Goal: Book appointment/travel/reservation

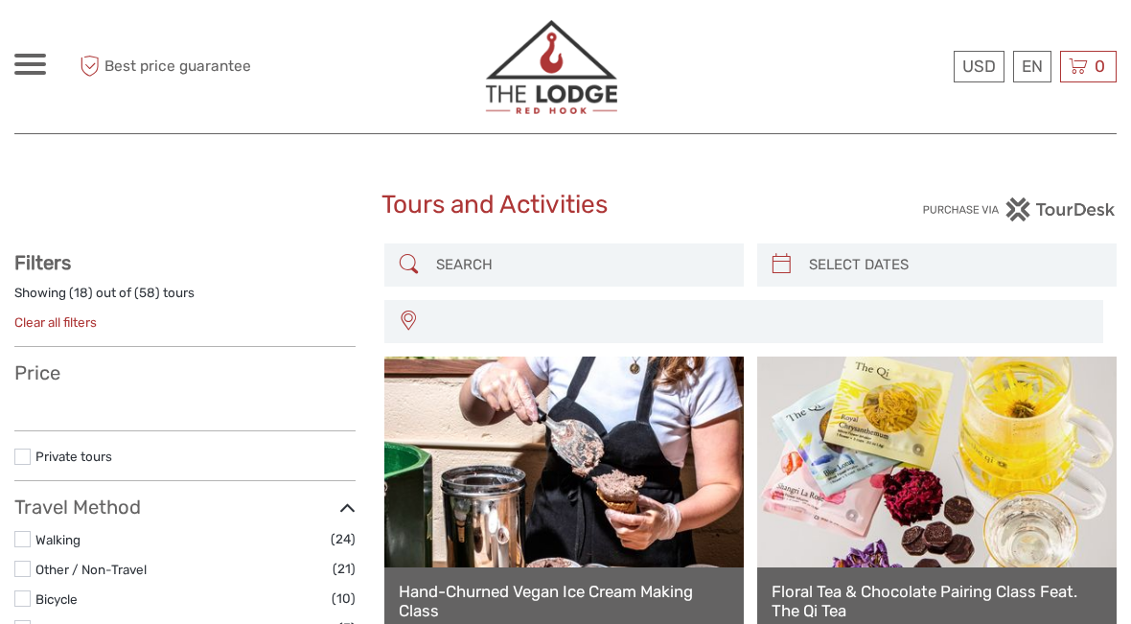
select select
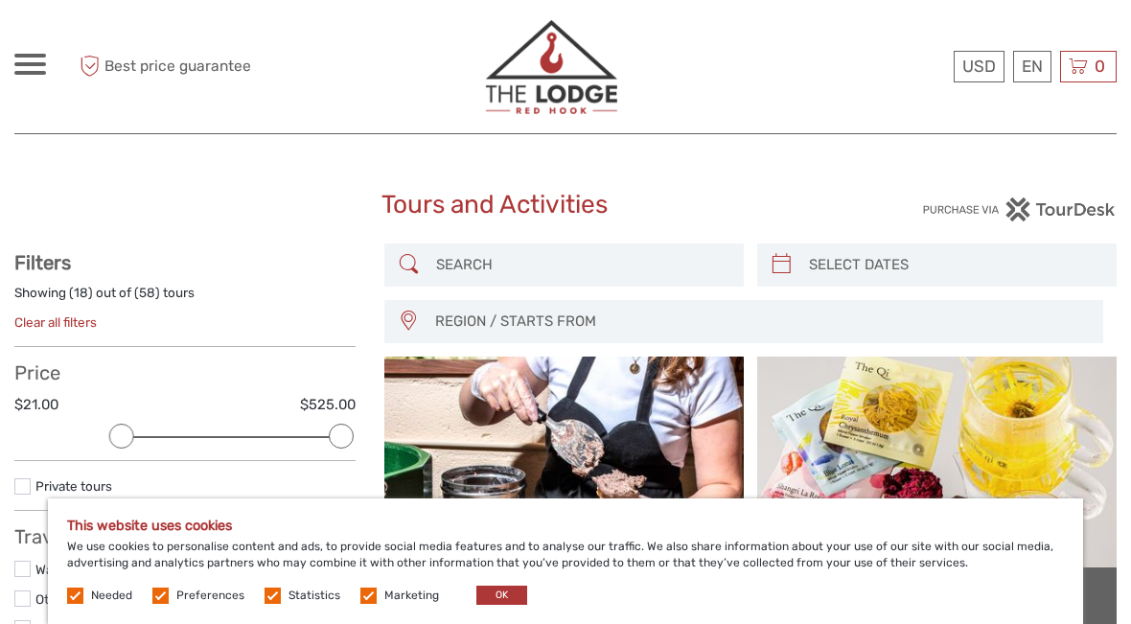
click at [0, 0] on link "Deutsch" at bounding box center [0, 0] width 0 height 0
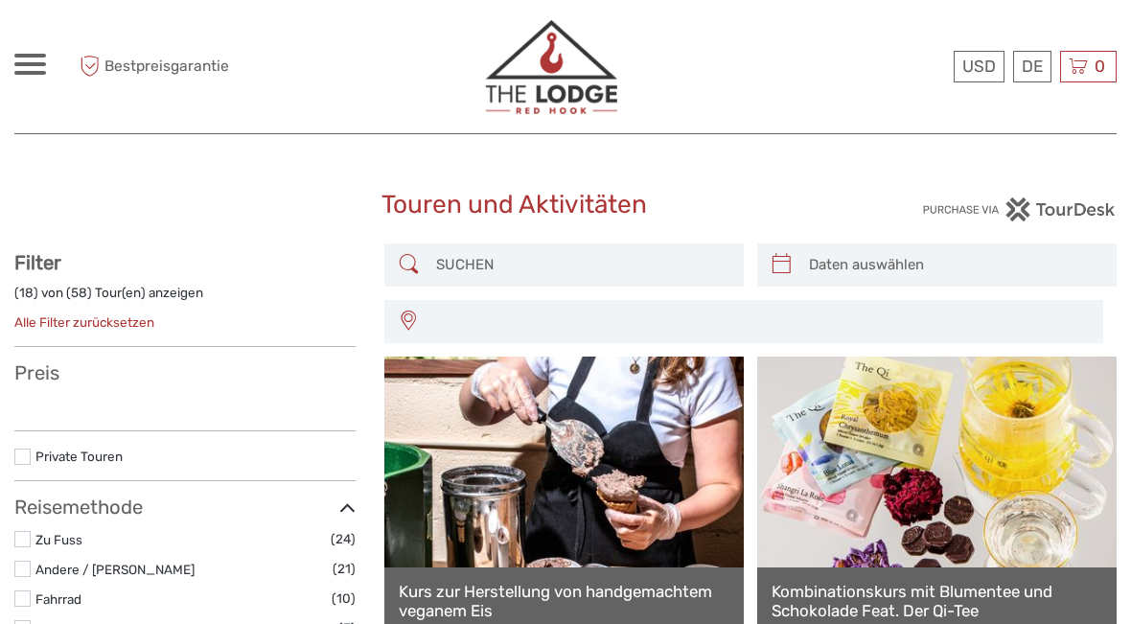
select select
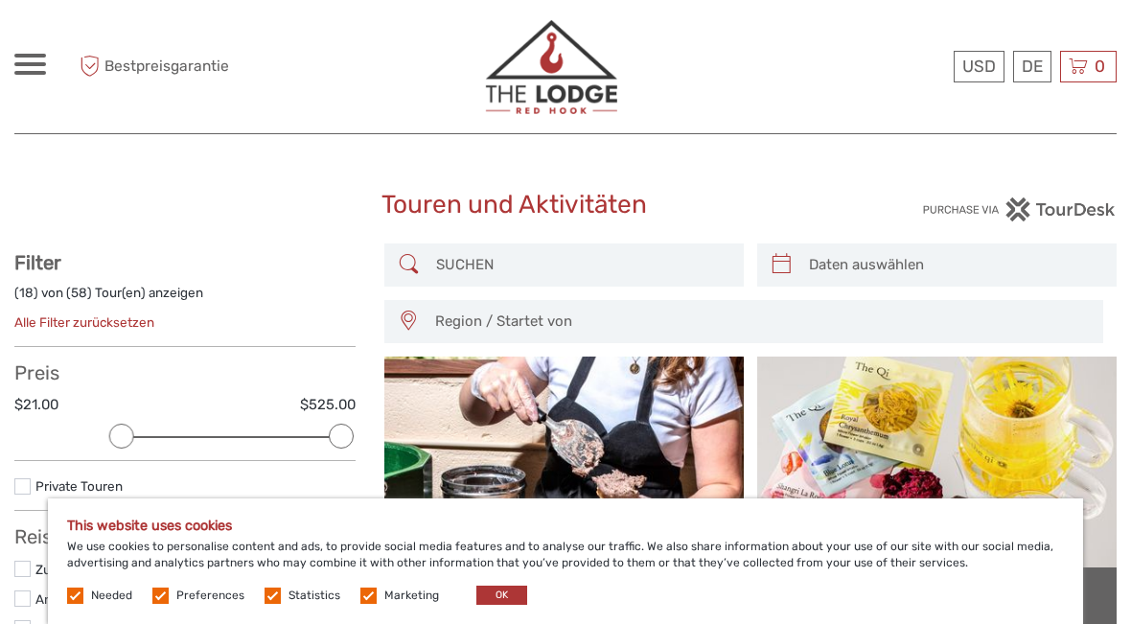
click at [23, 55] on span at bounding box center [30, 56] width 32 height 4
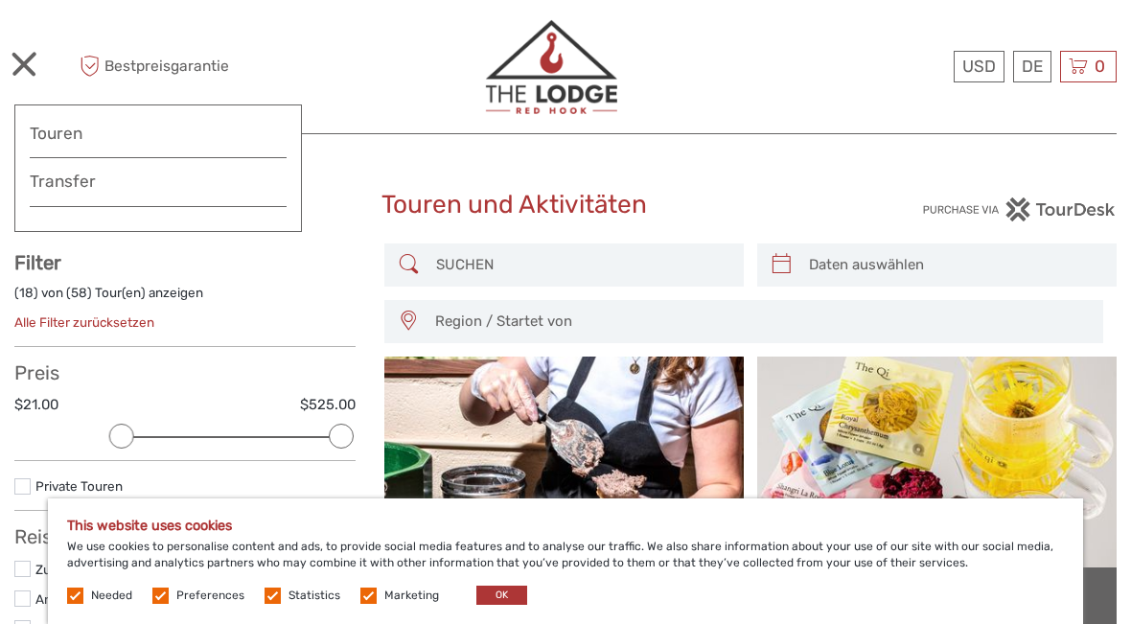
click at [49, 182] on link "Transfer" at bounding box center [158, 182] width 257 height 28
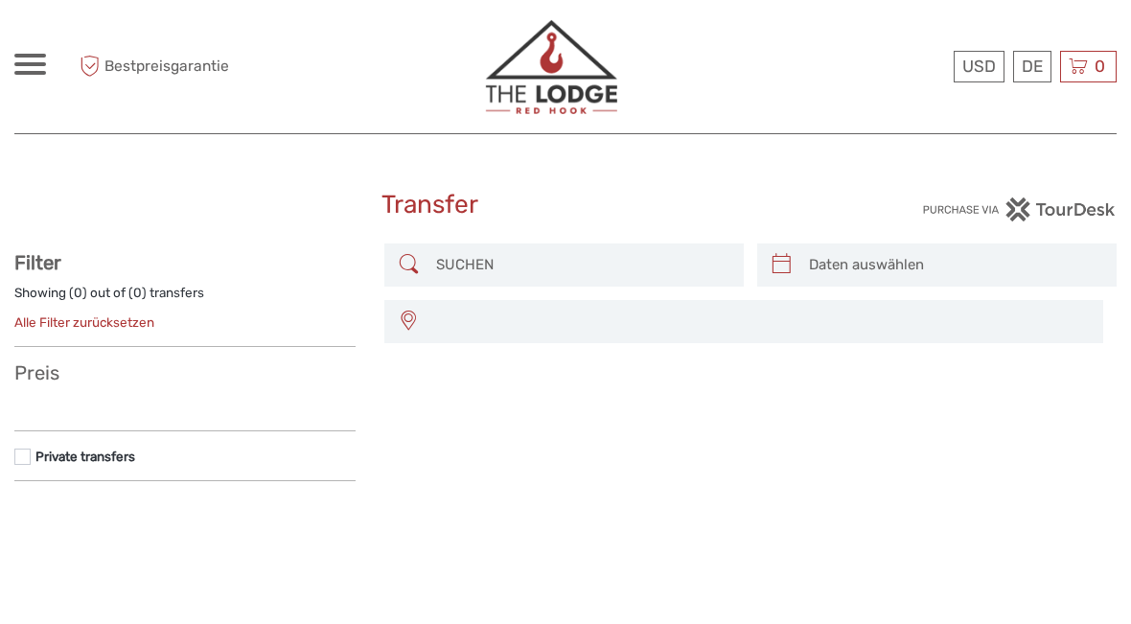
select select
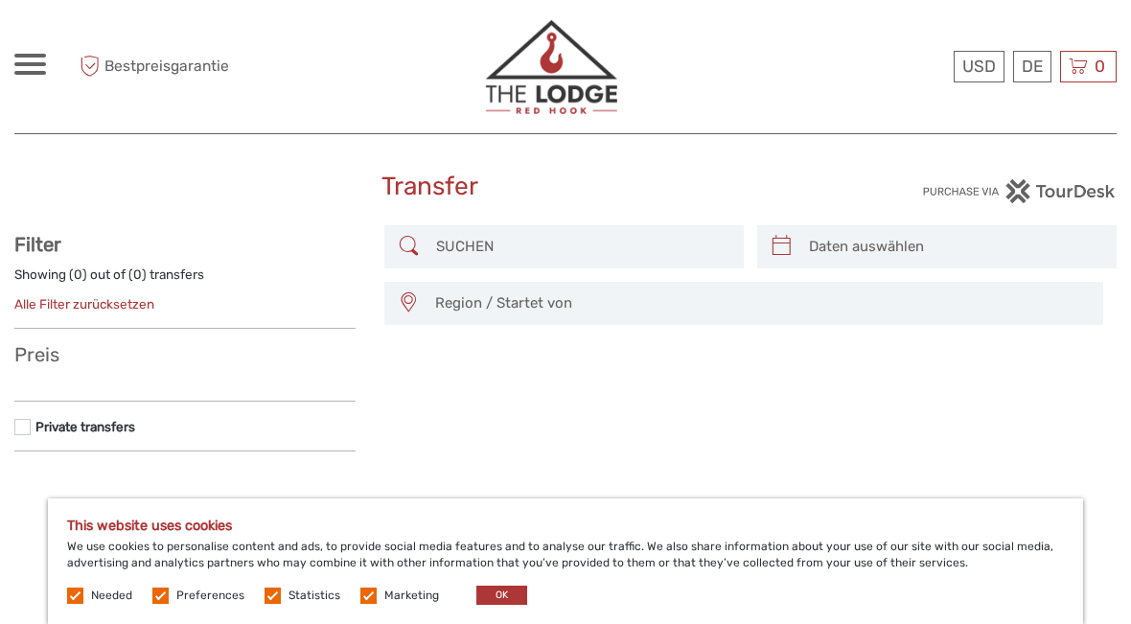
scroll to position [13, 0]
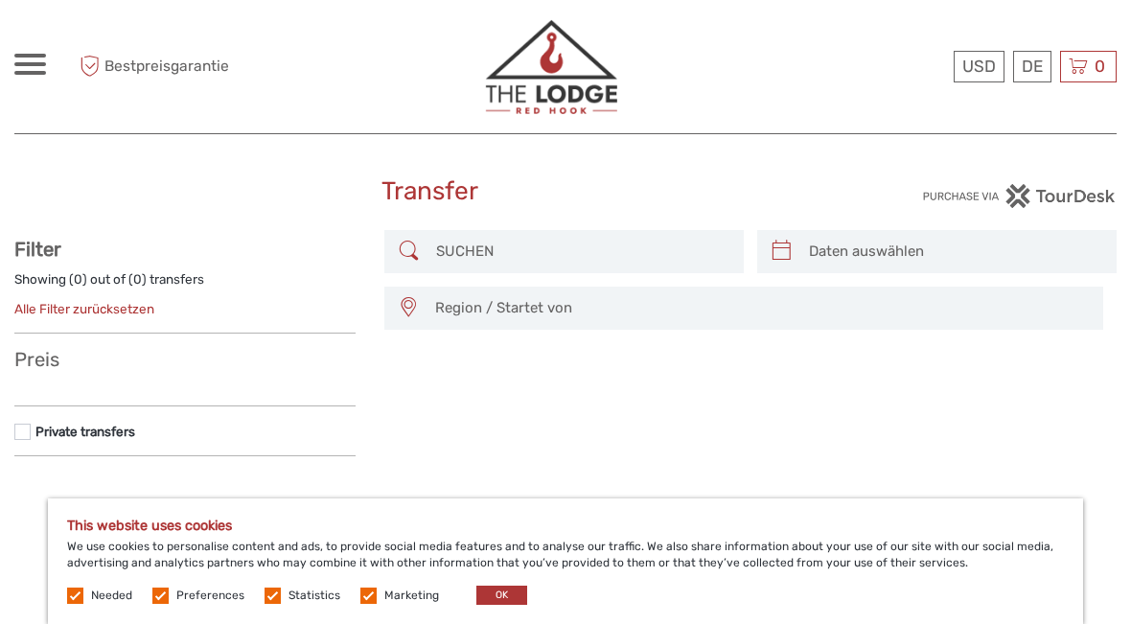
click at [512, 305] on span "Region / Startet von" at bounding box center [759, 308] width 667 height 32
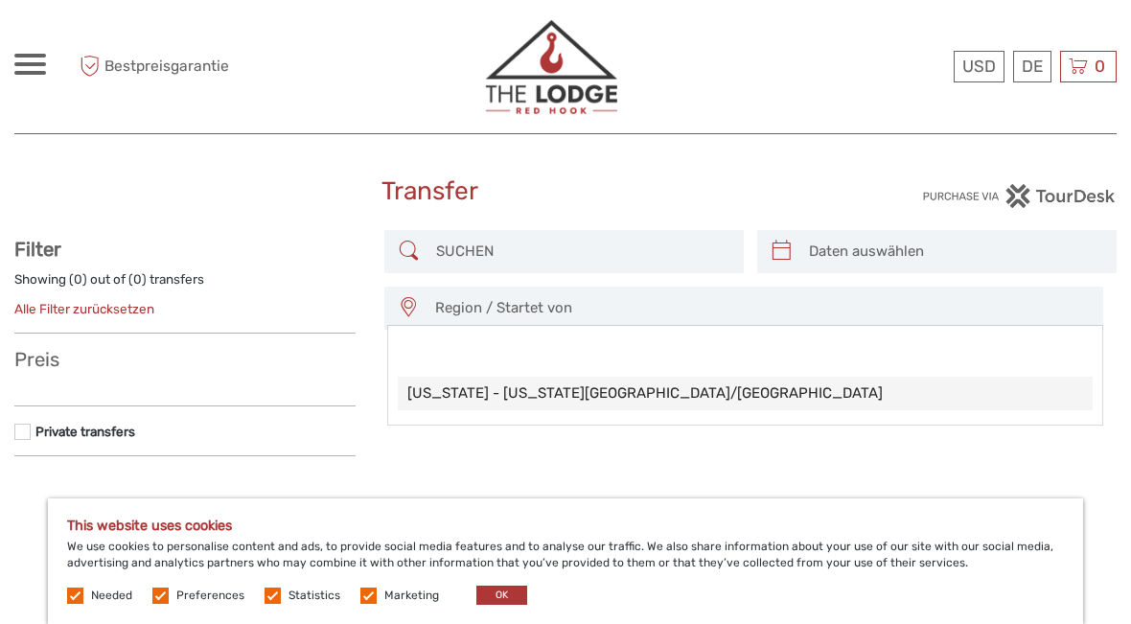
click at [504, 397] on span "[US_STATE] - [US_STATE][GEOGRAPHIC_DATA]/[GEOGRAPHIC_DATA]" at bounding box center [728, 393] width 643 height 20
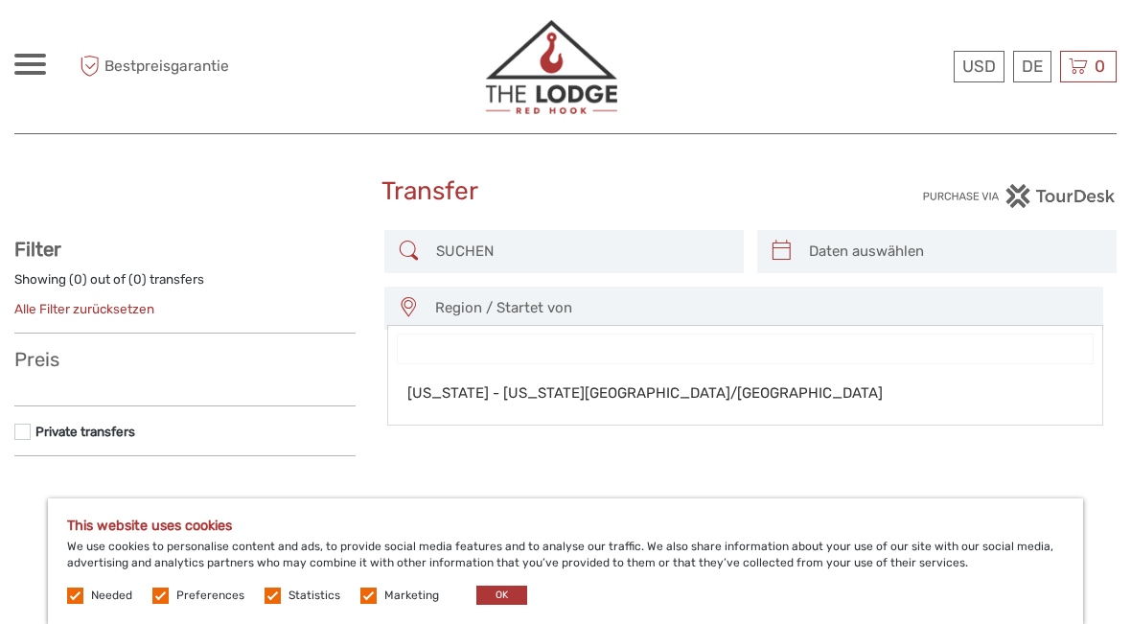
select select "[US_STATE] - [US_STATE][GEOGRAPHIC_DATA]/[GEOGRAPHIC_DATA]"
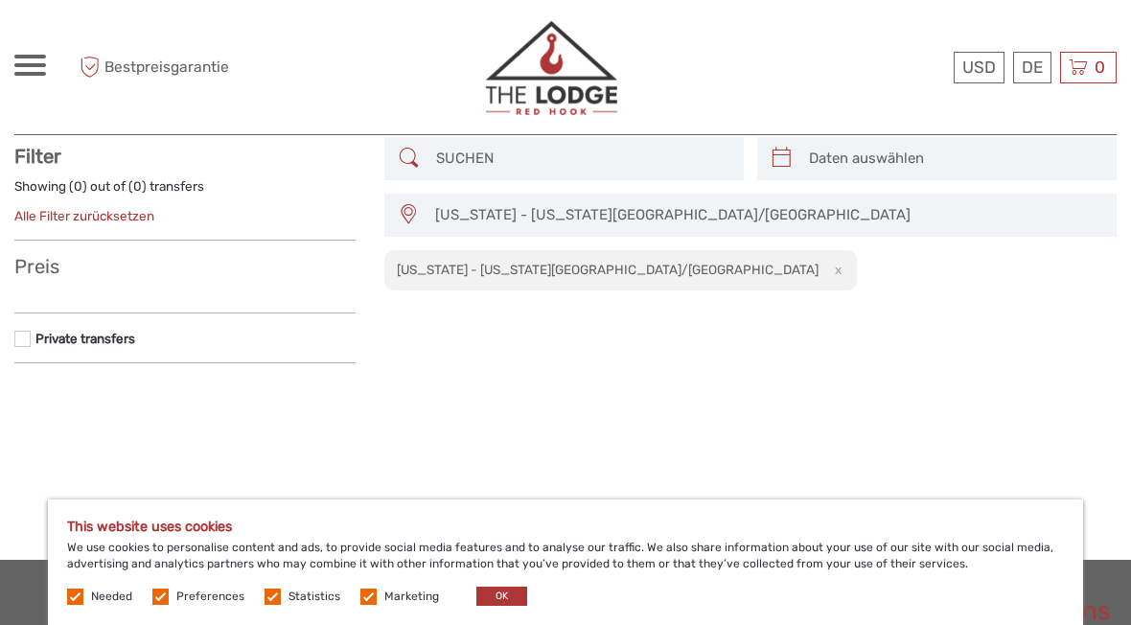
scroll to position [108, 0]
click at [9, 306] on body "USD USD € £ DE English Español Deutsch Touren Transfer mehr Bestpreisgarantie B…" at bounding box center [565, 438] width 1131 height 1092
click at [55, 343] on link "Private transfers" at bounding box center [85, 338] width 100 height 15
click at [28, 330] on label at bounding box center [22, 338] width 16 height 16
click at [0, 0] on input "checkbox" at bounding box center [0, 0] width 0 height 0
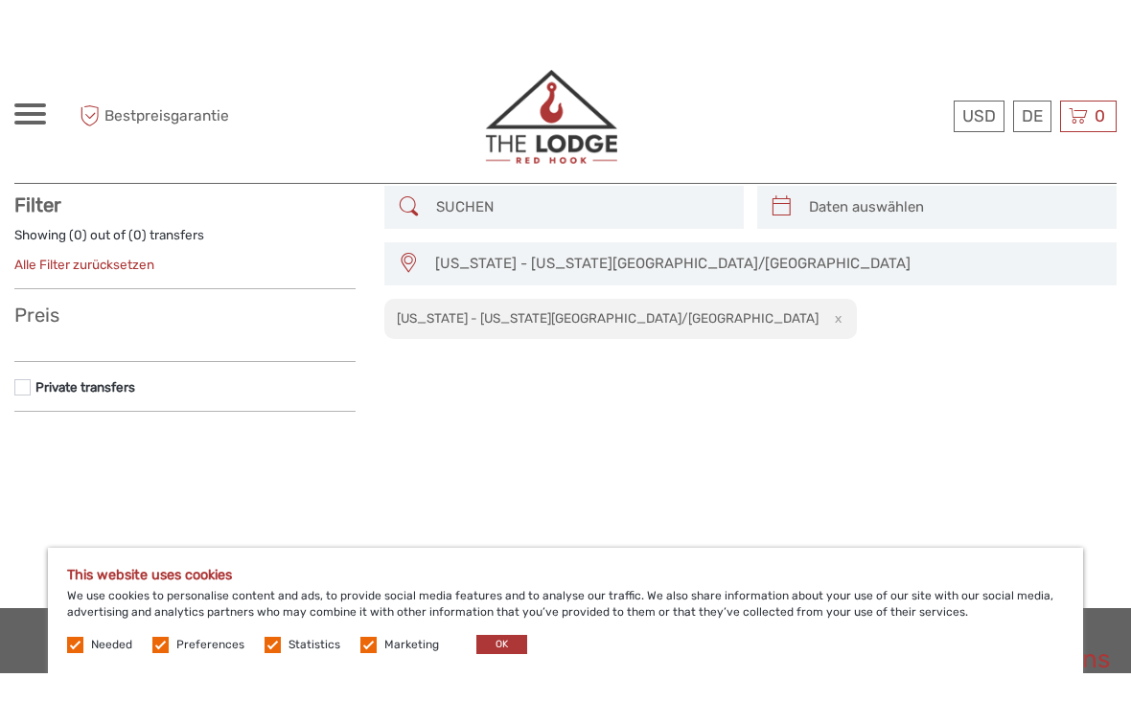
scroll to position [108, 0]
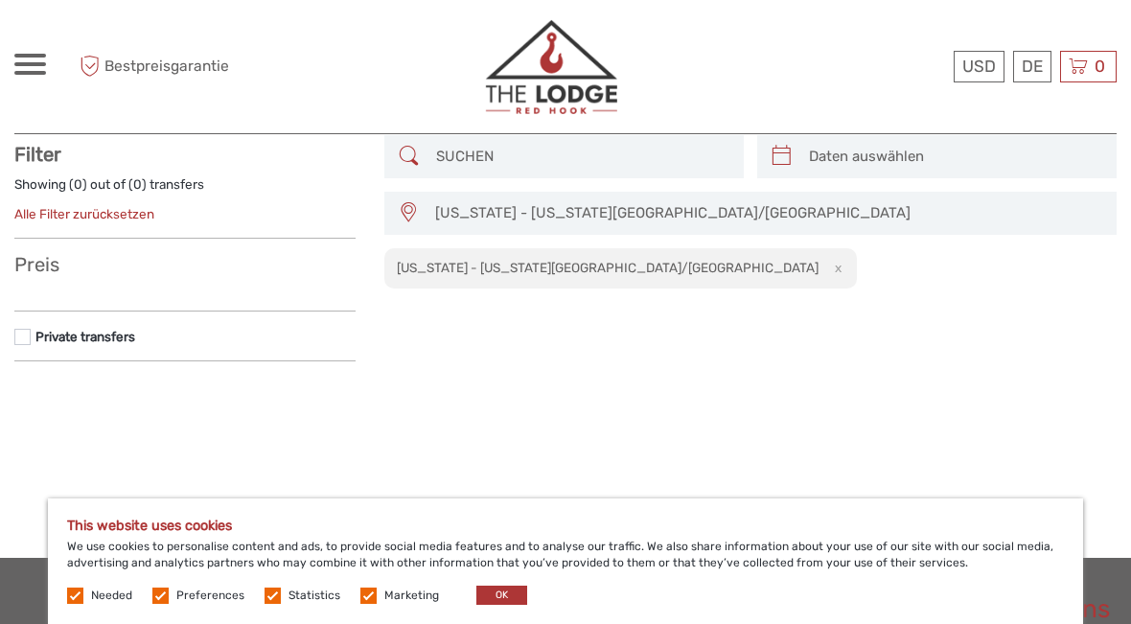
click at [31, 327] on li "Private transfers" at bounding box center [184, 336] width 341 height 20
click at [59, 337] on link "Private transfers" at bounding box center [85, 336] width 100 height 15
click at [482, 260] on h2 "[US_STATE] - [US_STATE][GEOGRAPHIC_DATA]/[GEOGRAPHIC_DATA]" at bounding box center [608, 267] width 422 height 15
click at [789, 150] on icon at bounding box center [781, 156] width 20 height 31
type input "05/10/2025"
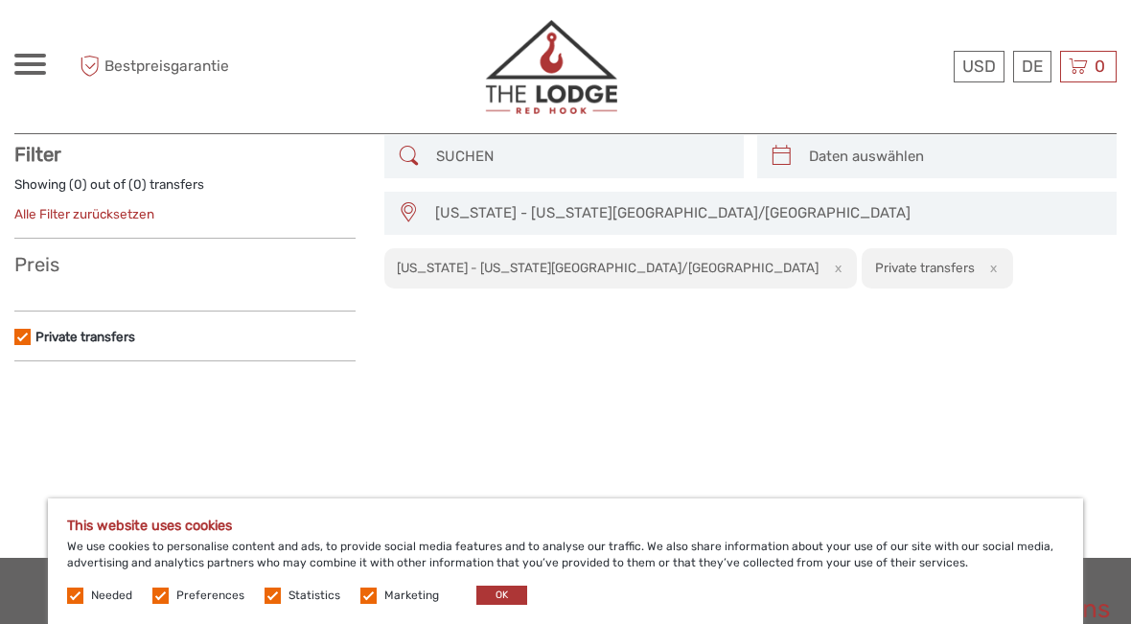
type input "05/10/2025"
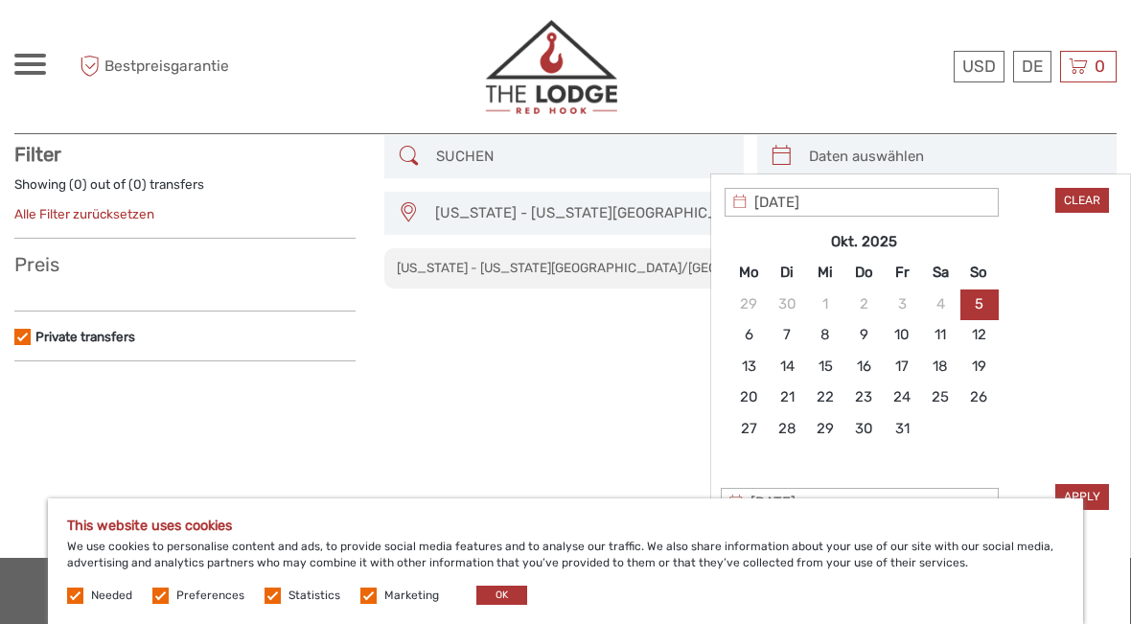
type input "14/10/2025"
click at [519, 413] on div "Transfer Transfer Region / Startet von New York - New York City/Albany New York…" at bounding box center [565, 225] width 1102 height 666
